Goal: Task Accomplishment & Management: Use online tool/utility

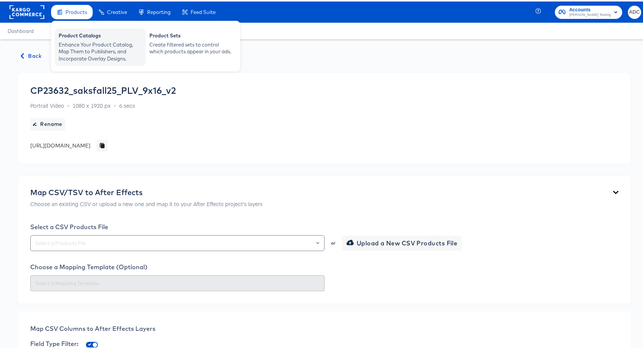
click at [82, 43] on div "Enhance Your Product Catalog, Map Them to Publishers, and Incorporate Overlay D…" at bounding box center [100, 50] width 83 height 21
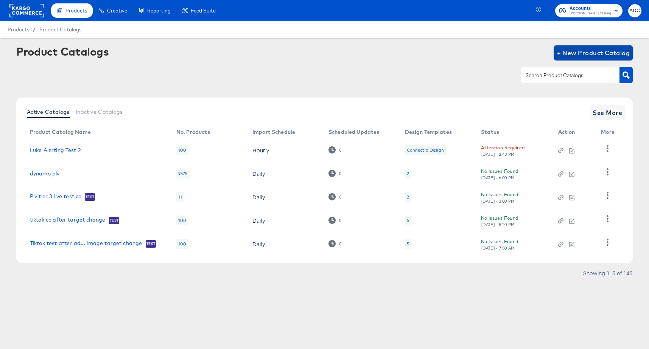
click at [593, 57] on span "+ New Product Catalog" at bounding box center [593, 53] width 73 height 11
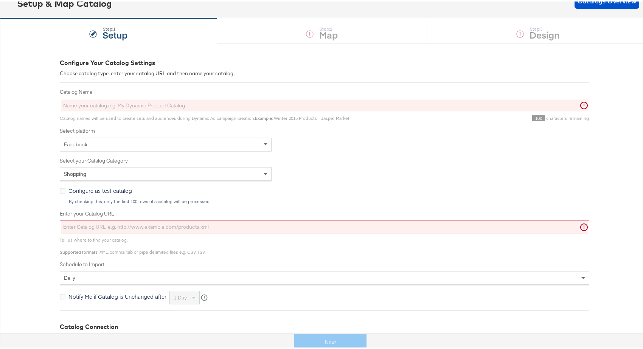
scroll to position [132, 0]
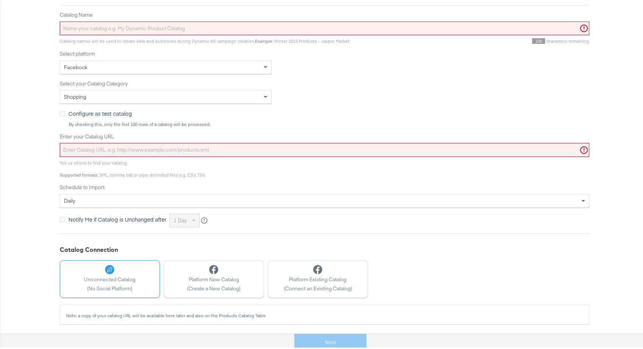
click at [121, 313] on div "Note: a copy of your catalog URL will be available here later and also on the P…" at bounding box center [325, 314] width 518 height 5
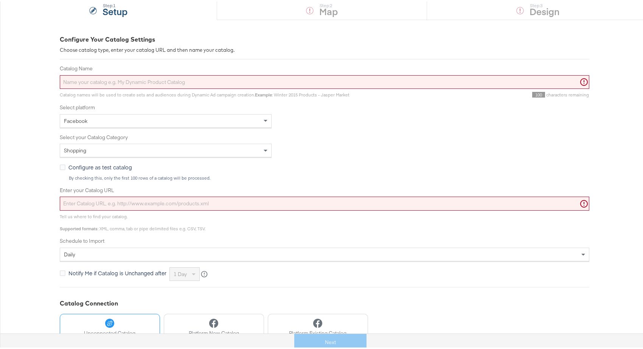
scroll to position [23, 0]
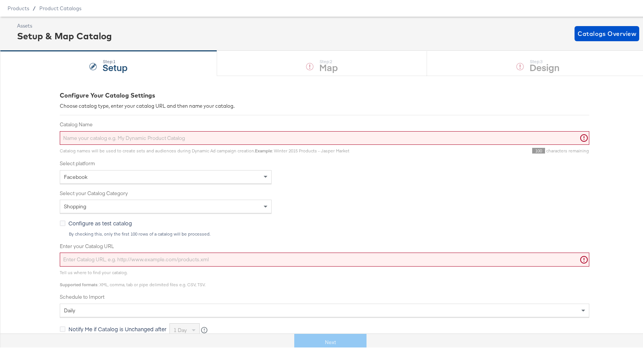
click at [114, 204] on div "Shopping" at bounding box center [165, 205] width 211 height 13
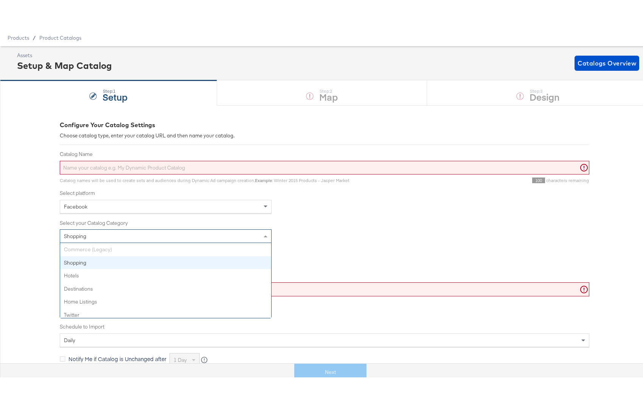
scroll to position [3, 0]
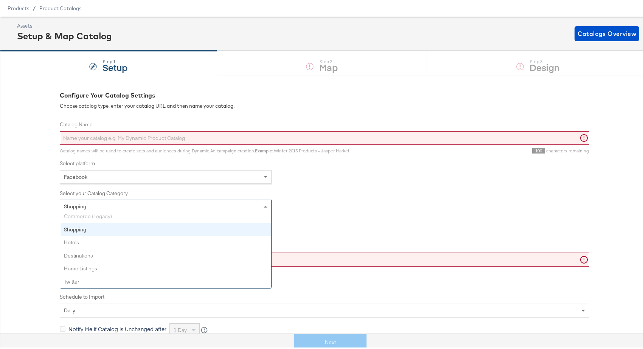
click at [33, 149] on div "Configure Your Catalog Settings Choose catalog type, enter your catalog URL and…" at bounding box center [324, 263] width 649 height 379
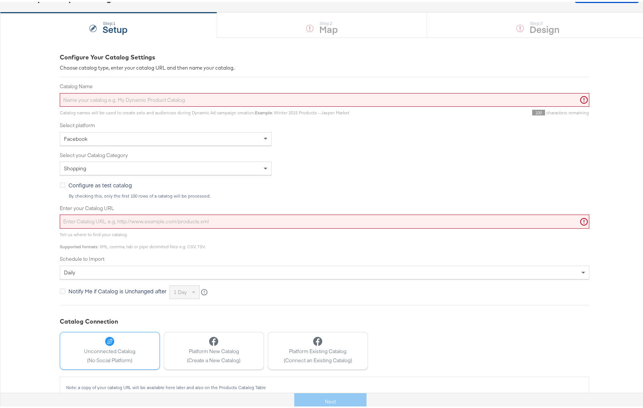
scroll to position [74, 0]
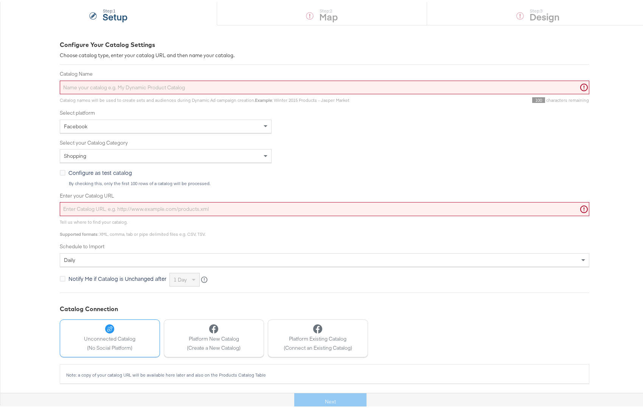
click at [143, 349] on div "Note: a copy of your catalog URL will be available here later and also on the P…" at bounding box center [325, 372] width 518 height 5
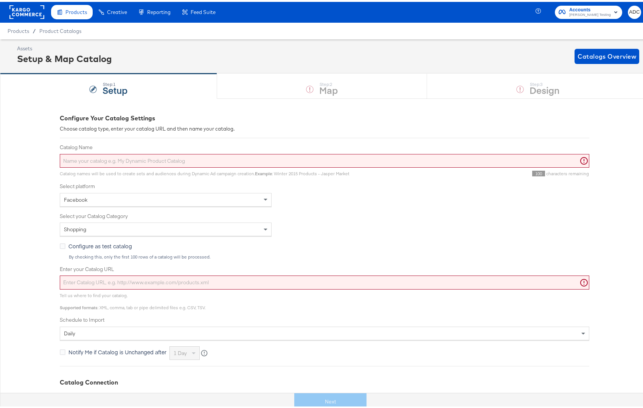
scroll to position [0, 0]
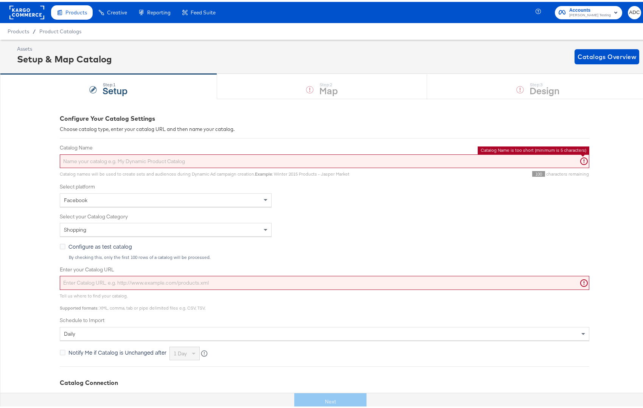
click at [148, 159] on input "Catalog Name" at bounding box center [325, 159] width 530 height 14
type input "sss"
click at [19, 268] on div "Configure Your Catalog Settings Choose catalog type, enter your catalog URL and…" at bounding box center [324, 286] width 649 height 379
click at [92, 284] on input "Enter your Catalog URL" at bounding box center [325, 281] width 530 height 14
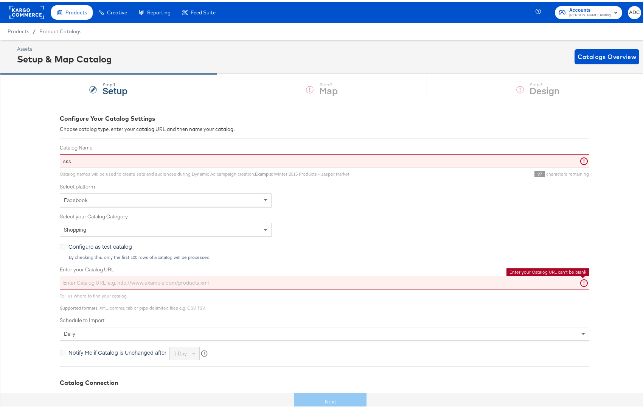
click at [447, 282] on input "Enter your Catalog URL" at bounding box center [325, 281] width 530 height 14
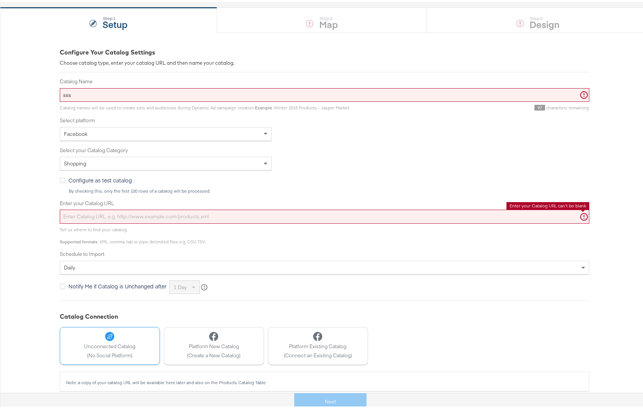
scroll to position [74, 0]
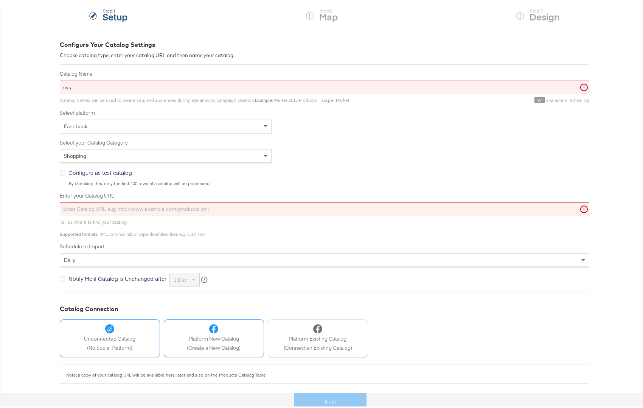
click at [195, 331] on div at bounding box center [214, 326] width 54 height 9
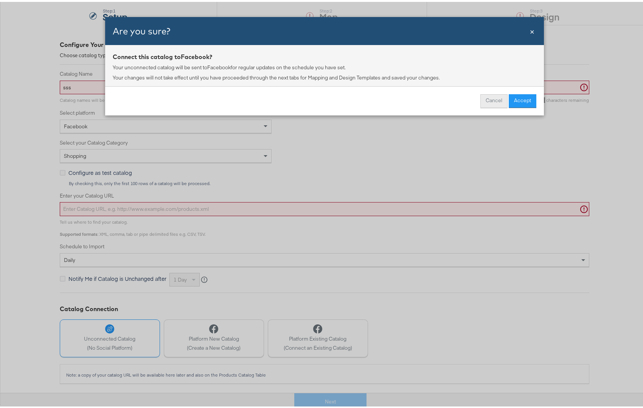
click at [487, 106] on button "Cancel" at bounding box center [494, 99] width 27 height 14
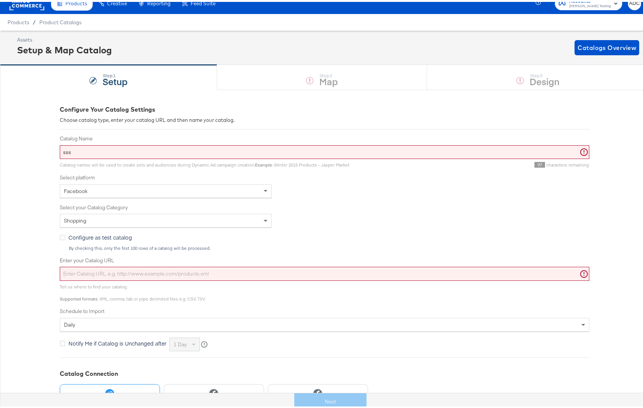
scroll to position [0, 0]
